Goal: Information Seeking & Learning: Learn about a topic

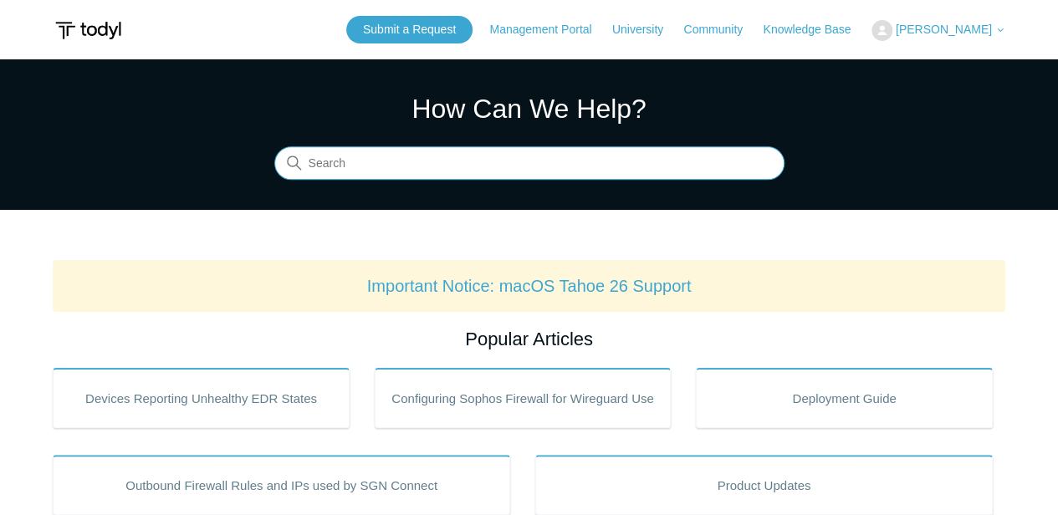
click at [365, 158] on input "Search" at bounding box center [529, 163] width 510 height 33
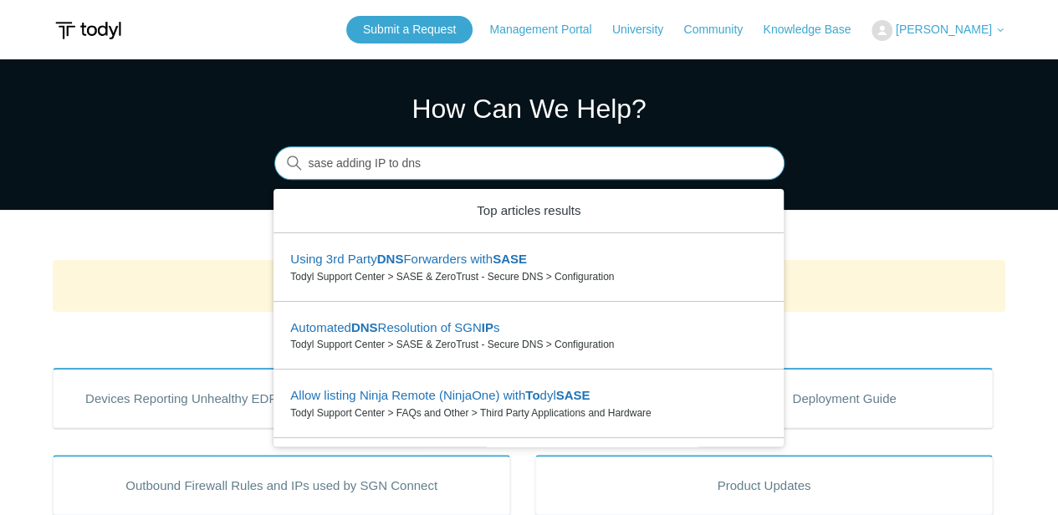
type input "sase adding IP to dns"
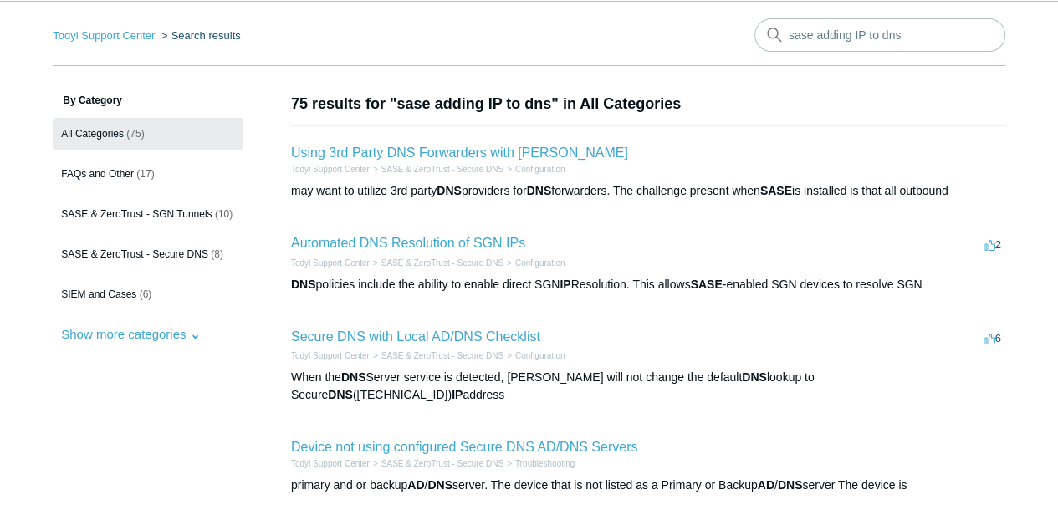
scroll to position [111, 0]
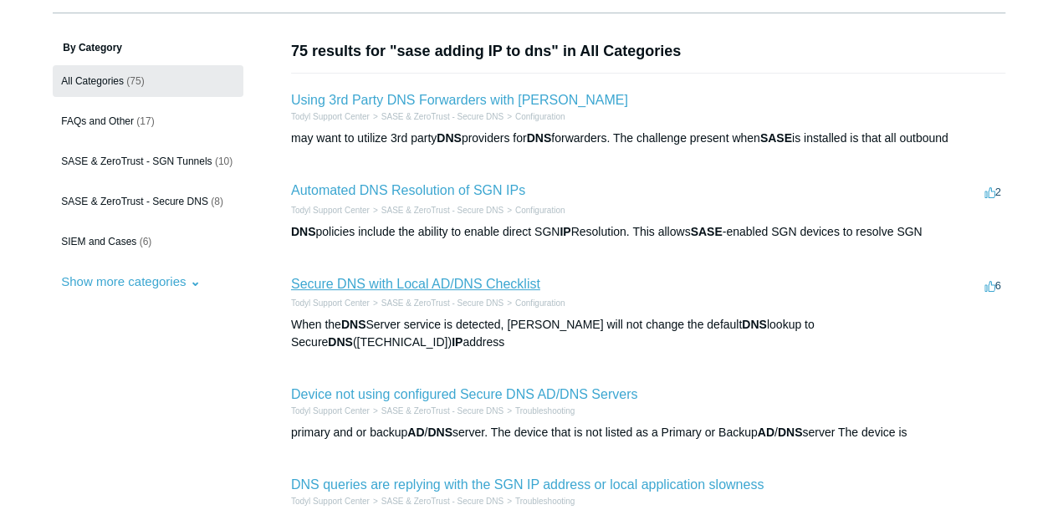
click at [458, 284] on link "Secure DNS with Local AD/DNS Checklist" at bounding box center [415, 284] width 249 height 14
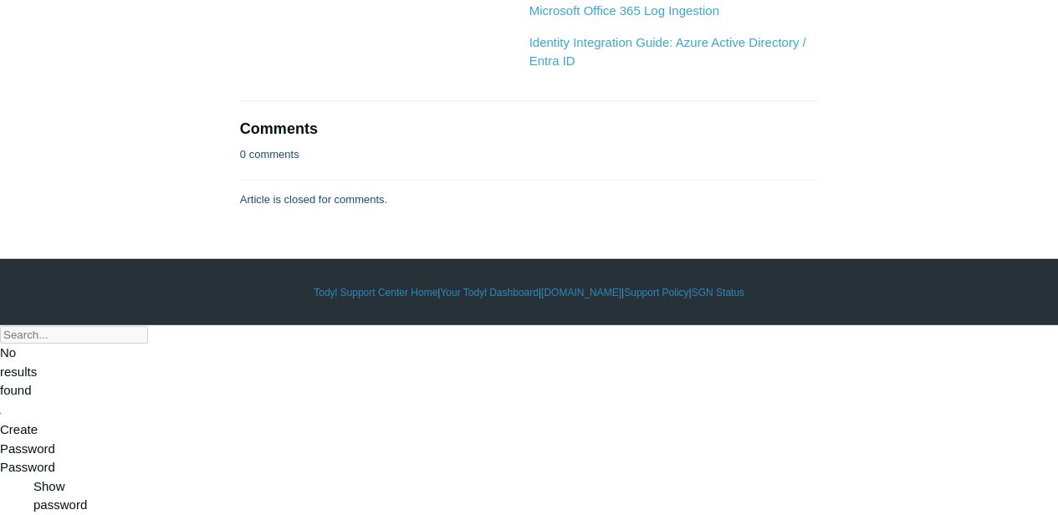
scroll to position [2956, 0]
